Goal: Ask a question

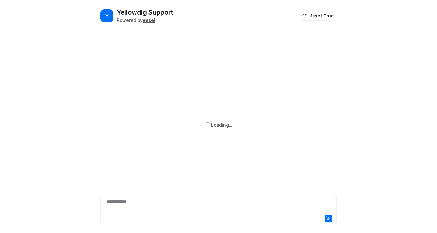
click at [151, 203] on div "**********" at bounding box center [218, 206] width 233 height 15
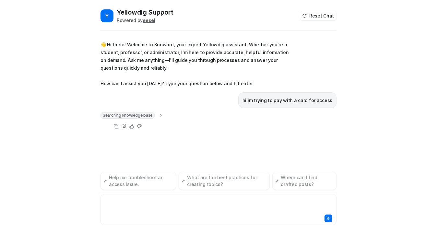
click at [126, 115] on span "Searching knowledge base" at bounding box center [128, 115] width 54 height 6
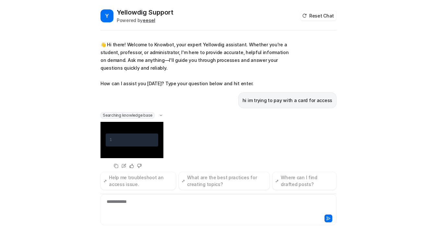
click at [145, 116] on span "Searching knowledge base" at bounding box center [128, 115] width 54 height 6
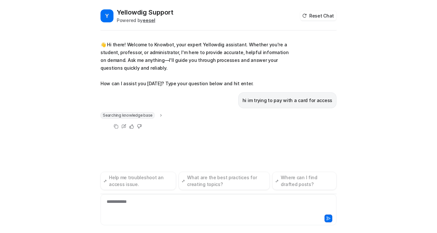
click at [125, 116] on span "Searching knowledge base" at bounding box center [128, 115] width 54 height 6
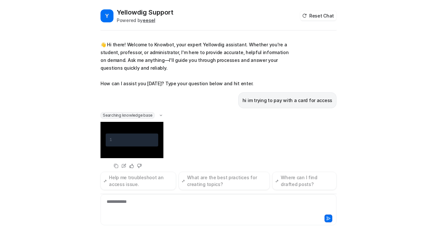
click at [132, 144] on div at bounding box center [135, 140] width 37 height 8
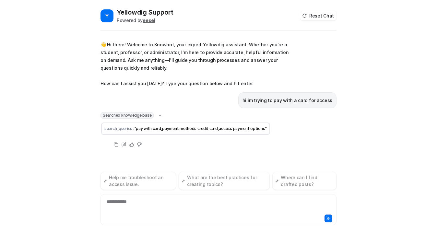
click at [217, 151] on div "👋 Hi there! Welcome to Knowbot, your expert Yellowdig assistant. Whether you're…" at bounding box center [219, 94] width 236 height 125
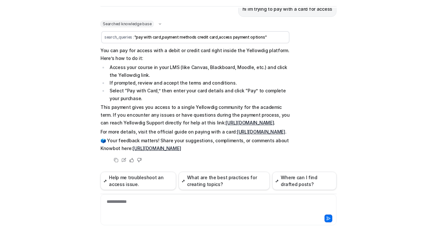
scroll to position [91, 0]
click at [237, 129] on link "[URL][DOMAIN_NAME]" at bounding box center [261, 132] width 48 height 6
